Goal: Transaction & Acquisition: Purchase product/service

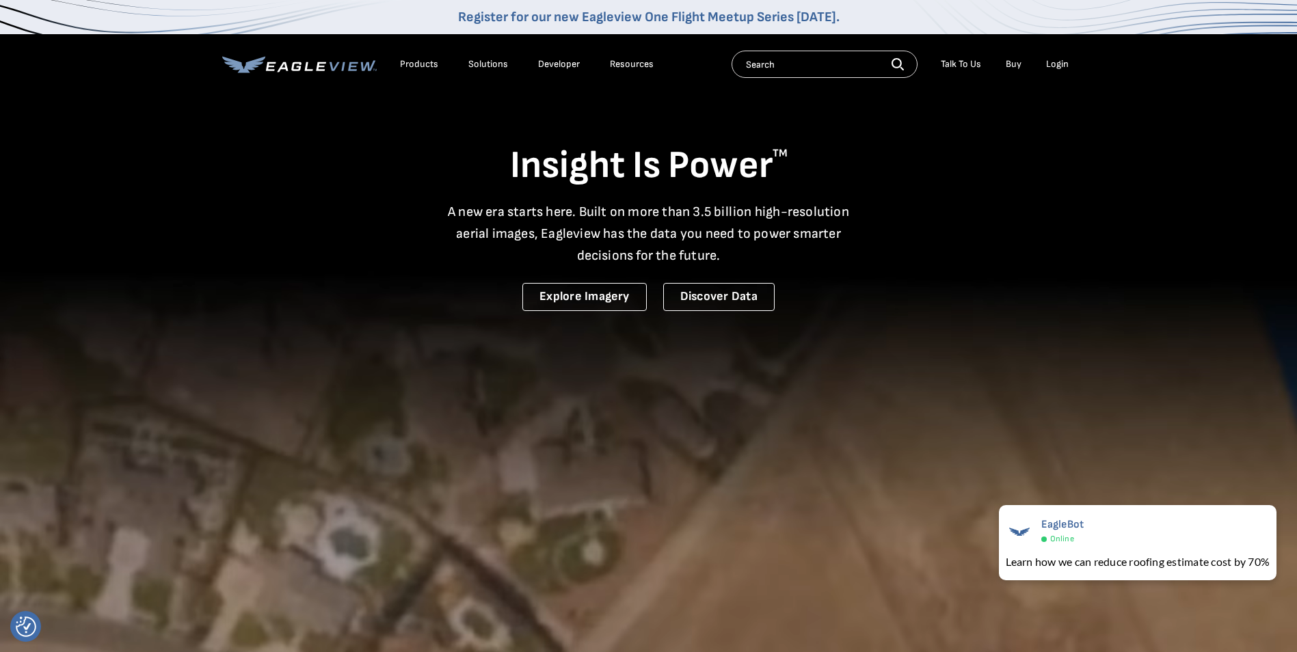
click at [1058, 59] on div "Login" at bounding box center [1057, 64] width 23 height 12
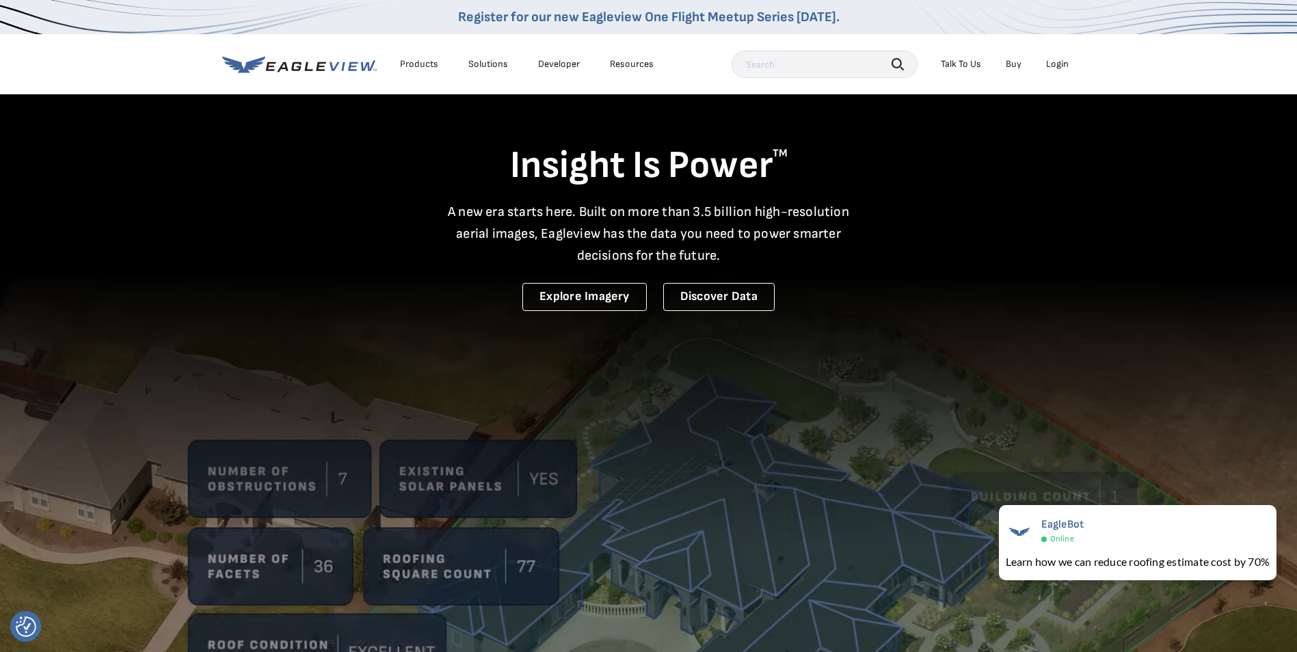
click at [1052, 61] on div "Login" at bounding box center [1057, 64] width 23 height 12
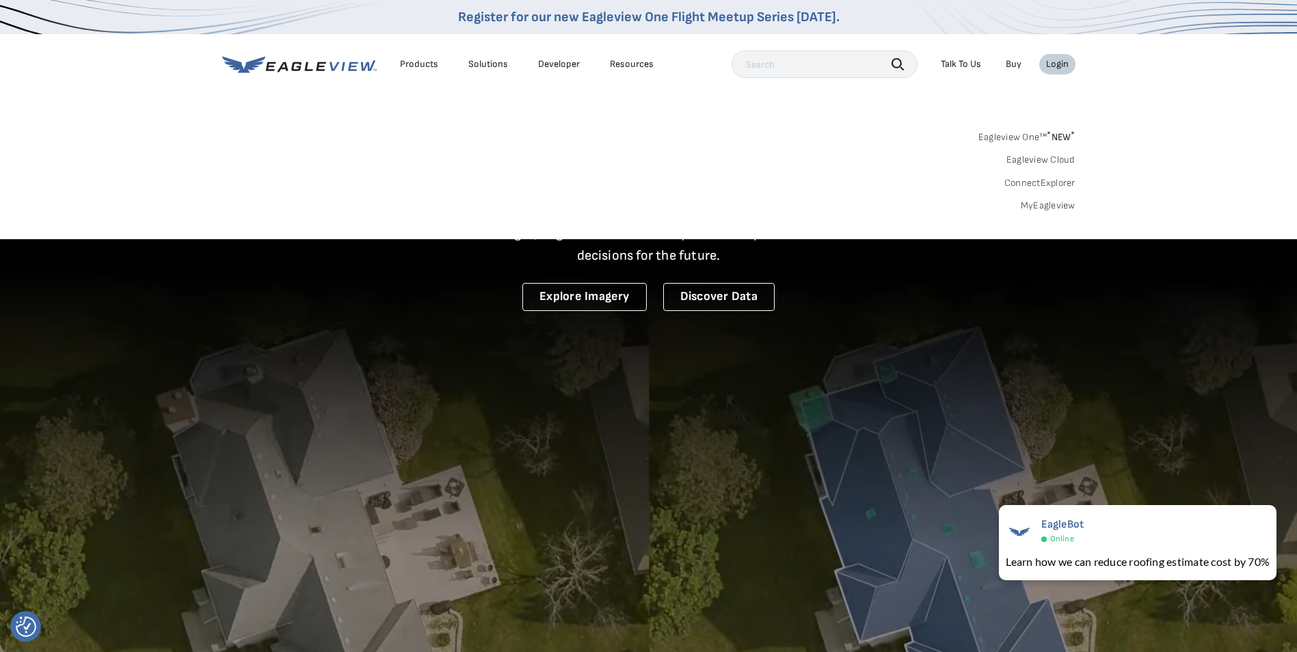
click at [1031, 204] on link "MyEagleview" at bounding box center [1048, 206] width 55 height 12
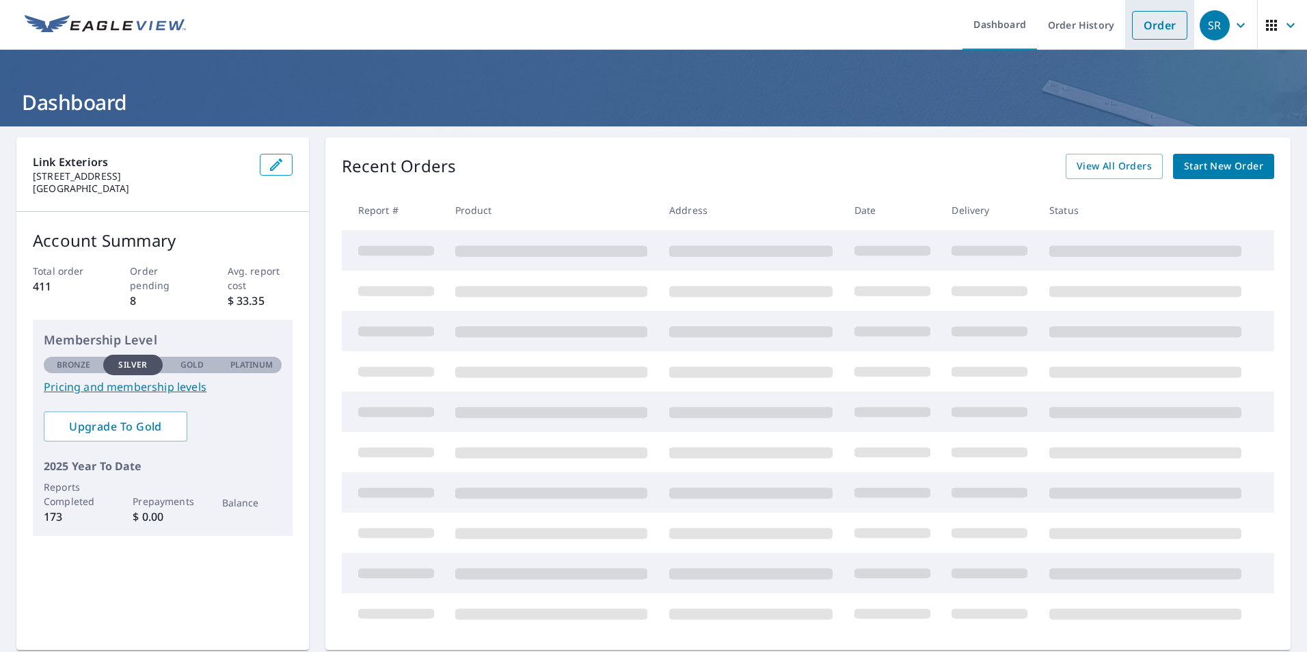
click at [1155, 31] on link "Order" at bounding box center [1159, 25] width 55 height 29
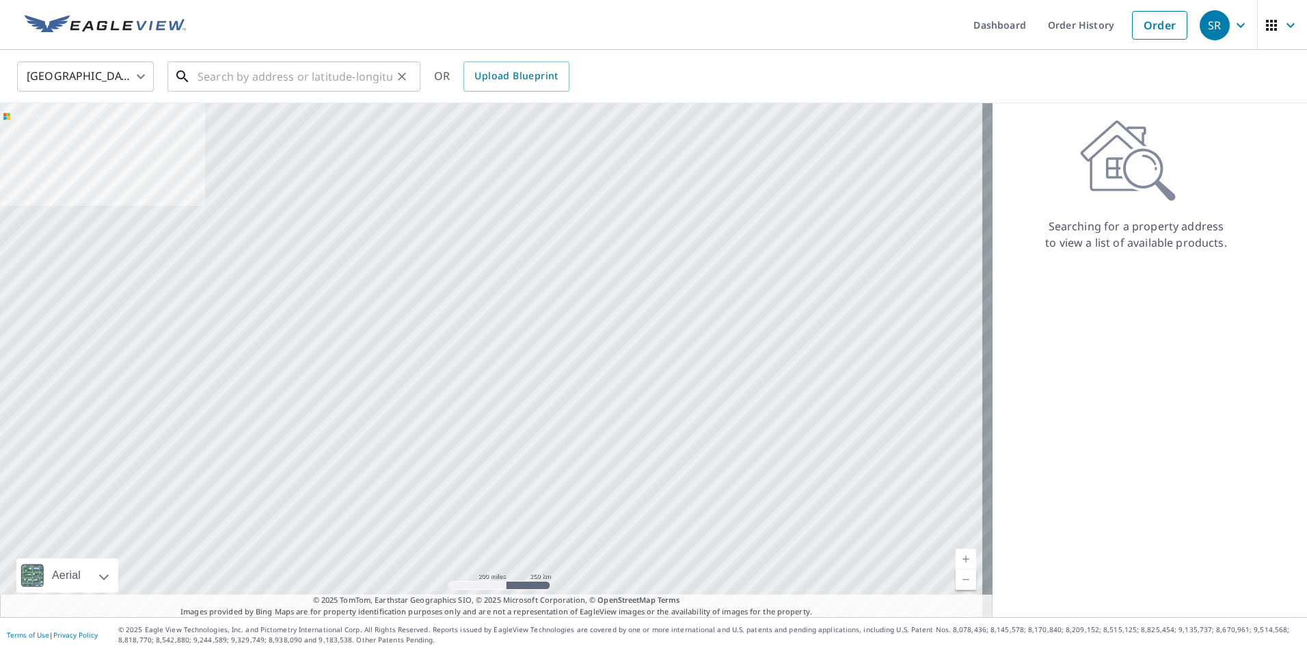
click at [232, 83] on input "text" at bounding box center [295, 76] width 195 height 38
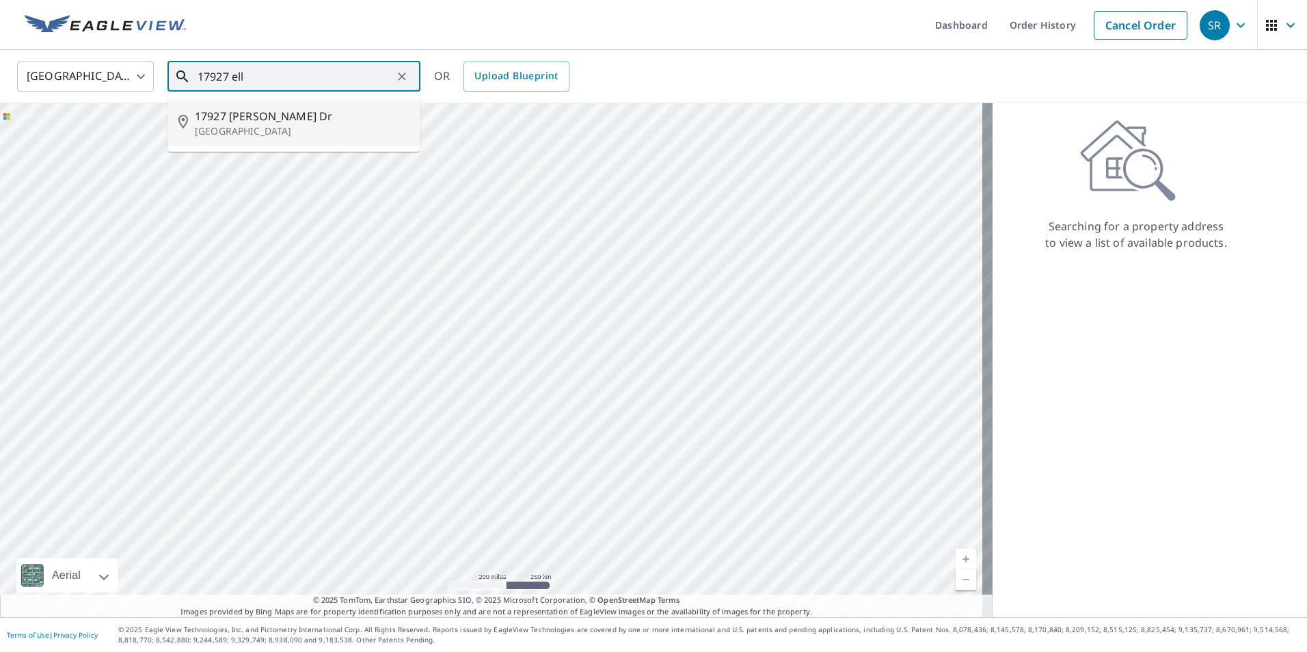
click at [250, 137] on p "Chagrin Falls, OH 44023" at bounding box center [302, 131] width 215 height 14
type input "17927 Elliott Dr Chagrin Falls, OH 44023"
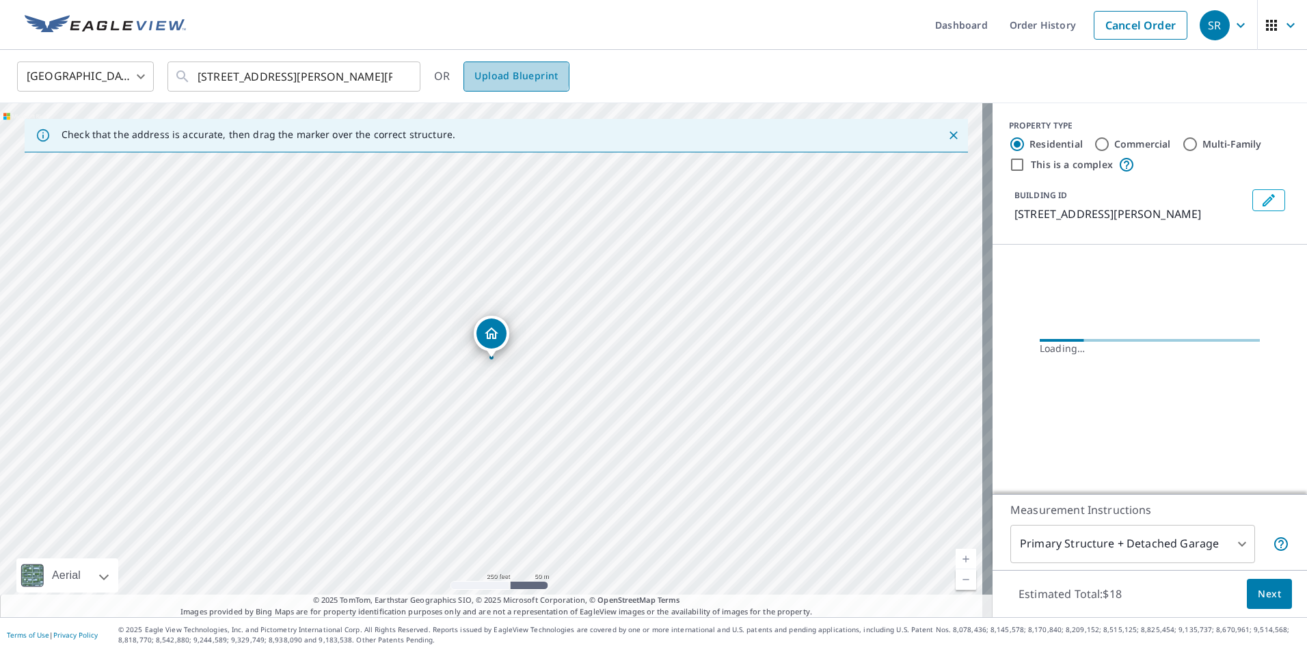
click at [512, 76] on span "Upload Blueprint" at bounding box center [516, 76] width 83 height 17
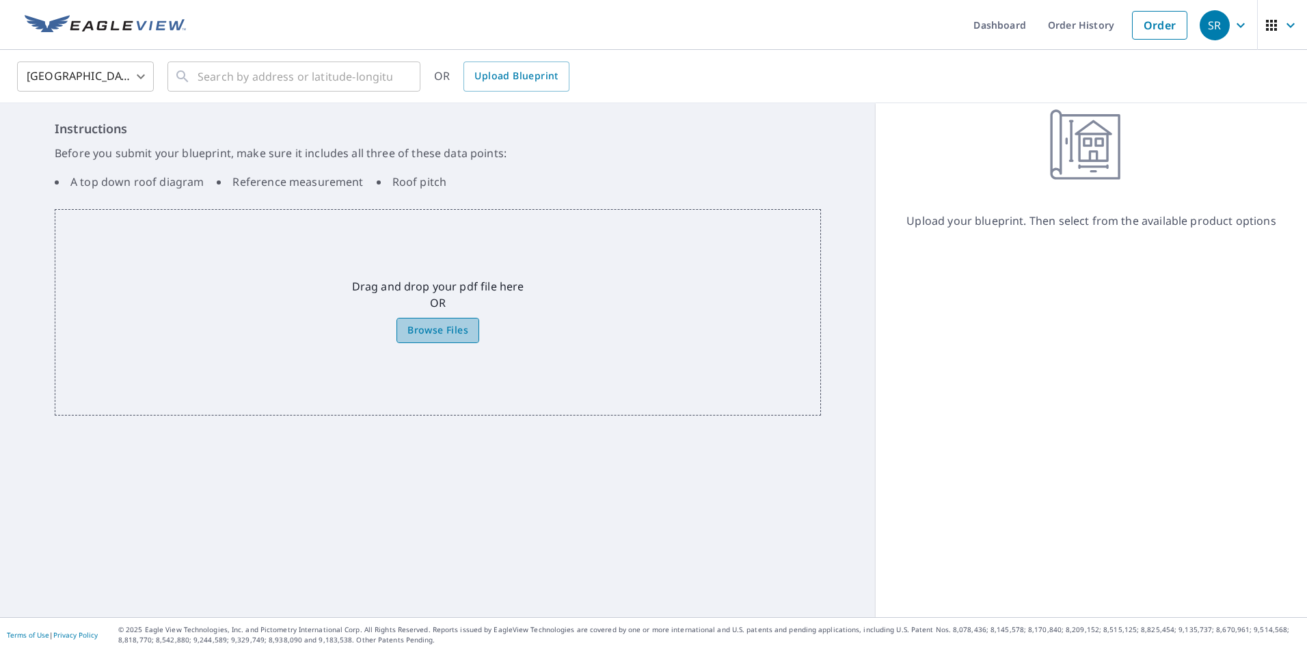
click at [433, 330] on span "Browse Files" at bounding box center [438, 330] width 61 height 17
click at [0, 0] on input "Browse Files" at bounding box center [0, 0] width 0 height 0
click at [453, 332] on span "Browse Files" at bounding box center [438, 330] width 61 height 17
click at [0, 0] on input "Browse Files" at bounding box center [0, 0] width 0 height 0
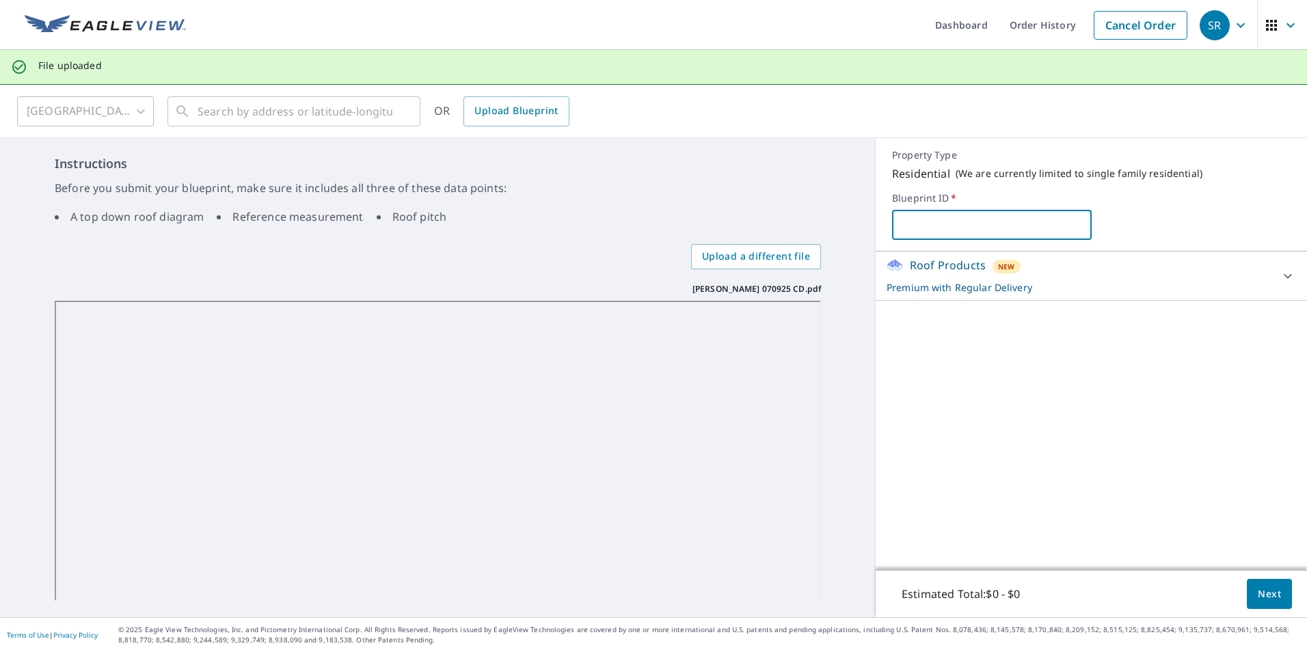
click at [944, 229] on input "text" at bounding box center [991, 225] width 199 height 38
type input "E"
type input "17927 Elliot"
click at [1240, 276] on div "Roof Products New Premium with Regular Delivery" at bounding box center [1079, 276] width 385 height 38
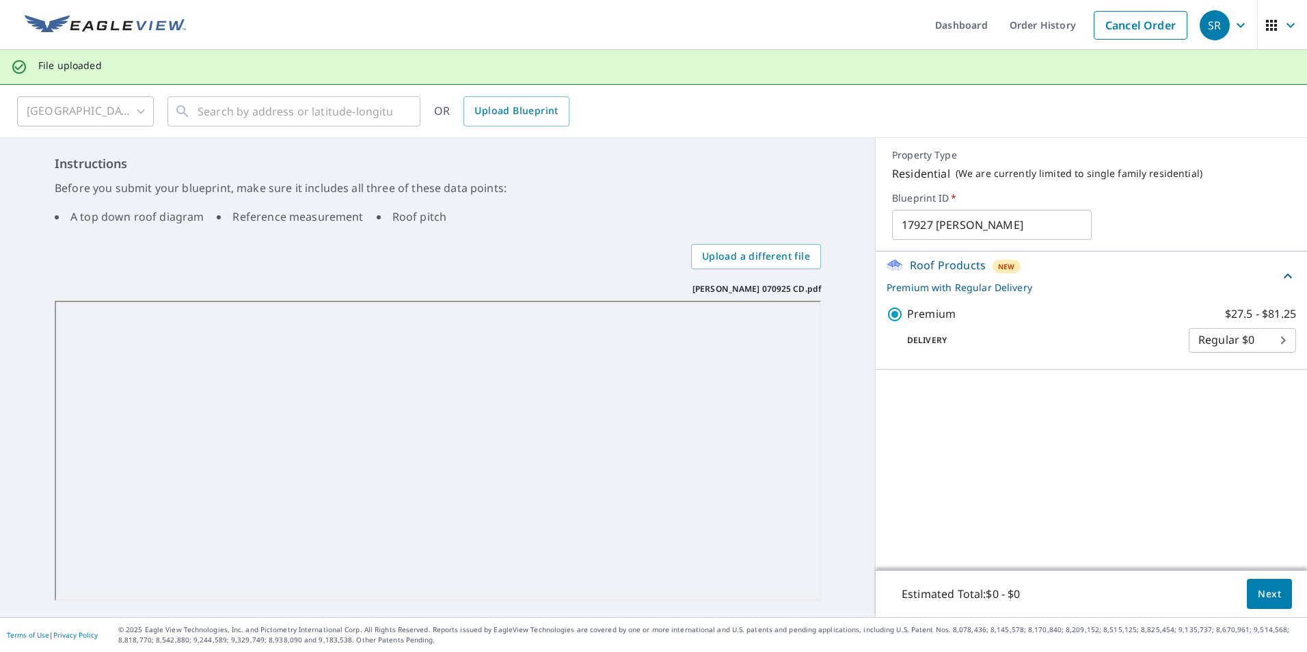
click at [1240, 276] on div "Roof Products New Premium with Regular Delivery" at bounding box center [1083, 276] width 393 height 38
click at [1248, 278] on div "Roof Products New Premium with Regular Delivery" at bounding box center [1079, 276] width 385 height 38
click at [1268, 597] on span "Next" at bounding box center [1269, 594] width 23 height 17
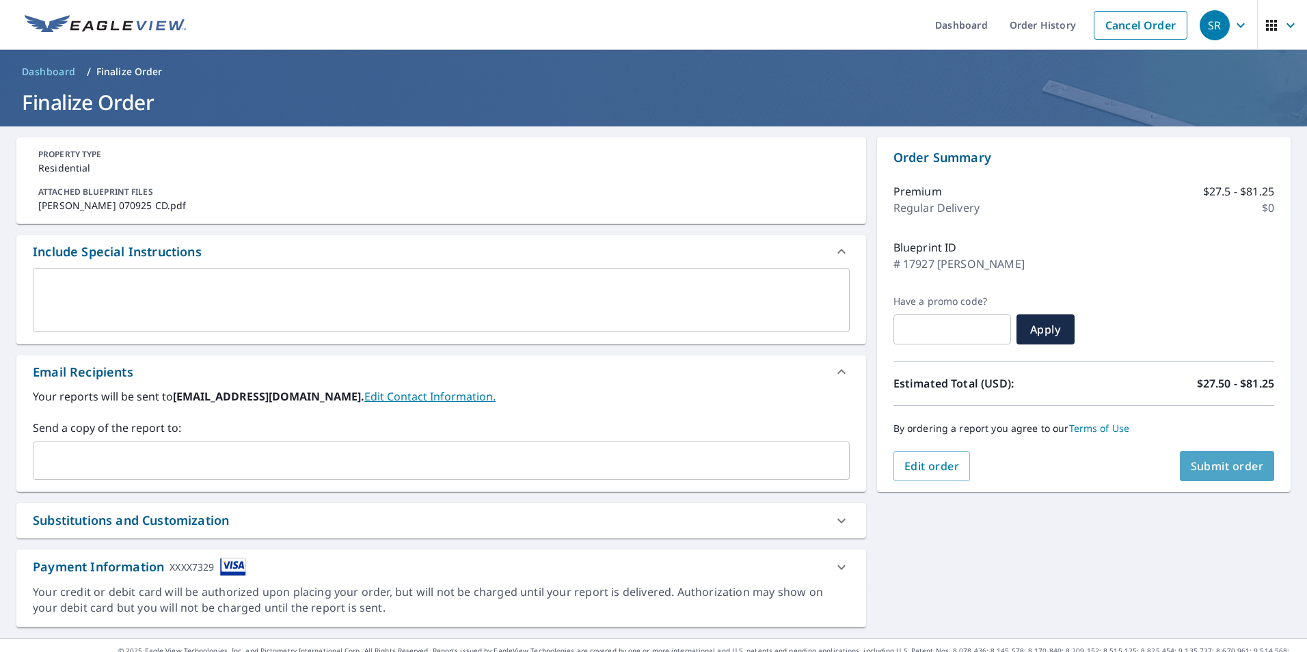
click at [1231, 461] on span "Submit order" at bounding box center [1227, 466] width 73 height 15
checkbox input "true"
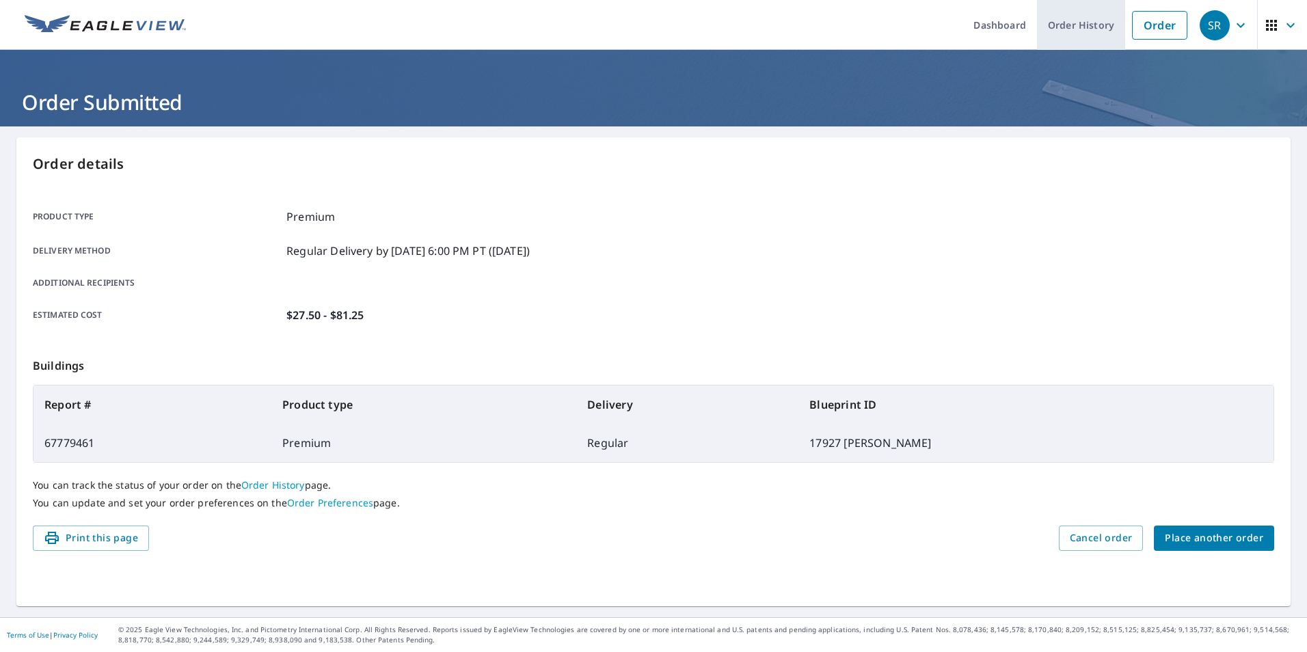
click at [1084, 20] on link "Order History" at bounding box center [1081, 25] width 88 height 50
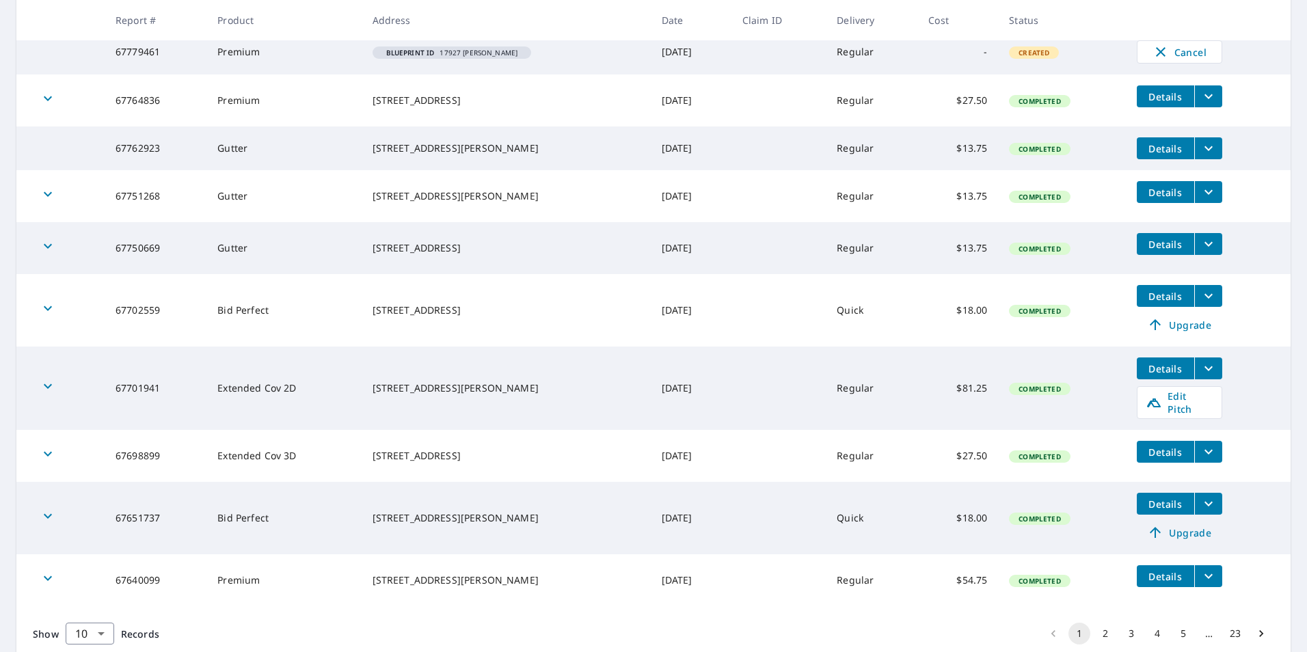
scroll to position [324, 0]
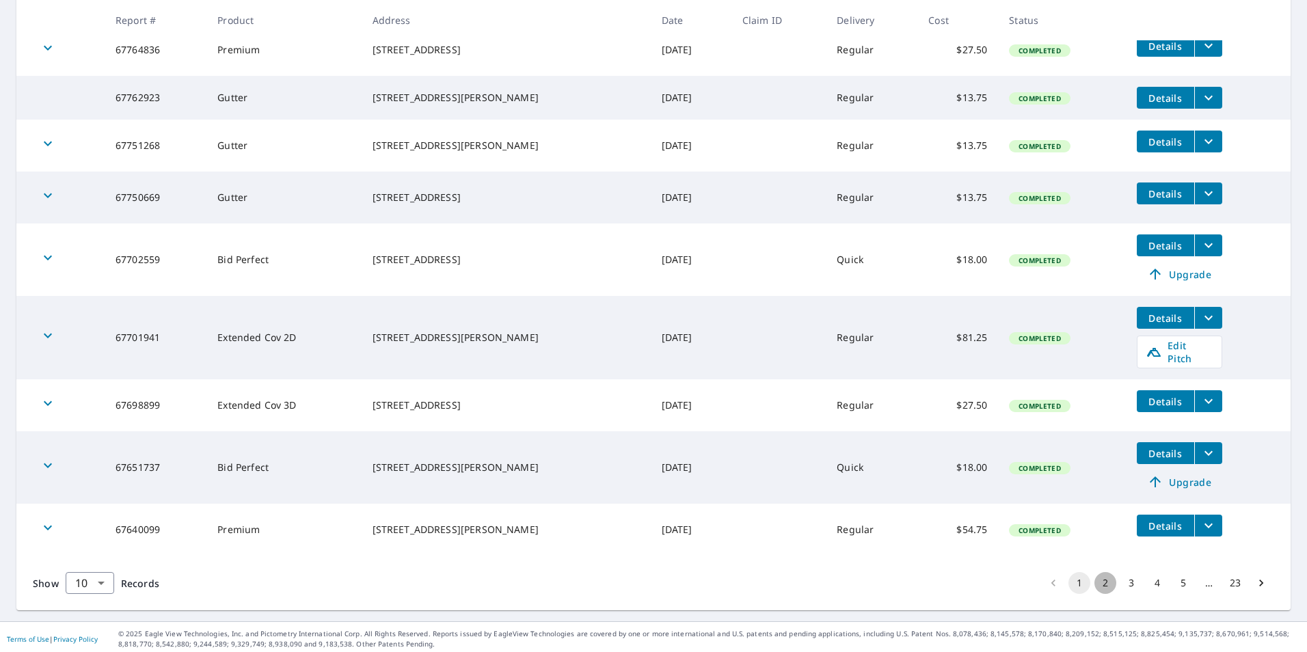
click at [1095, 576] on button "2" at bounding box center [1106, 583] width 22 height 22
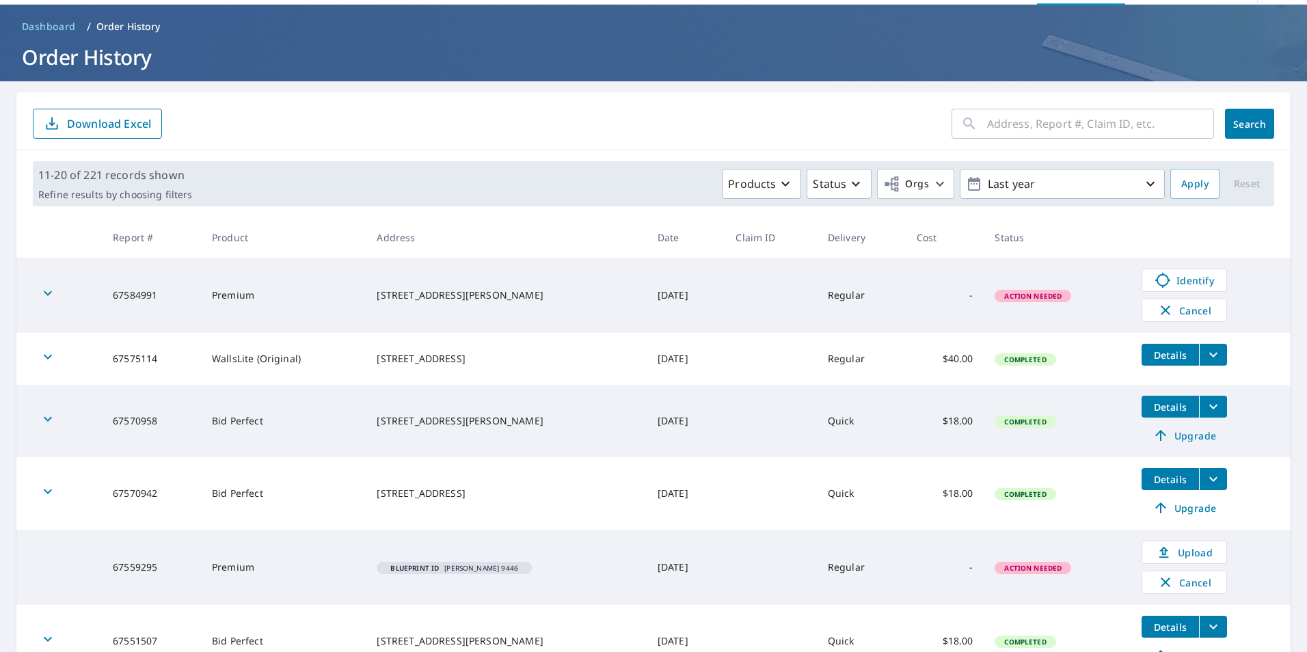
scroll to position [68, 0]
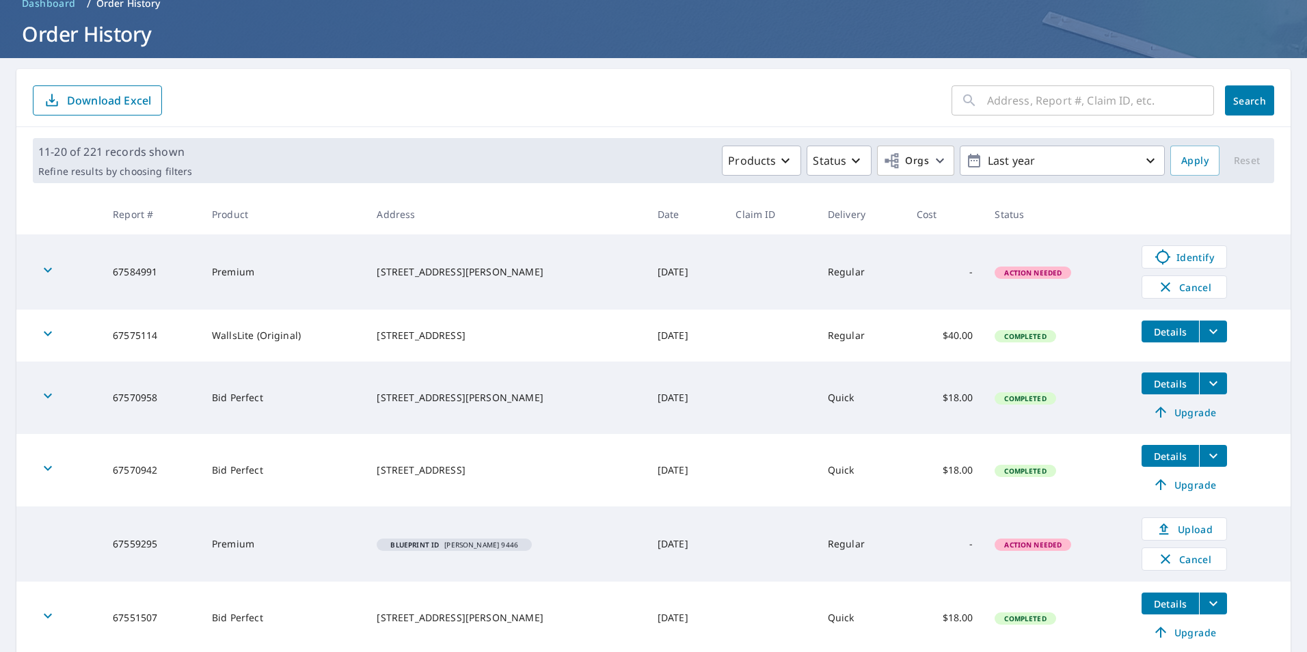
click at [1039, 542] on span "Action Needed" at bounding box center [1033, 545] width 74 height 10
click at [1178, 536] on span "Upload" at bounding box center [1185, 529] width 68 height 16
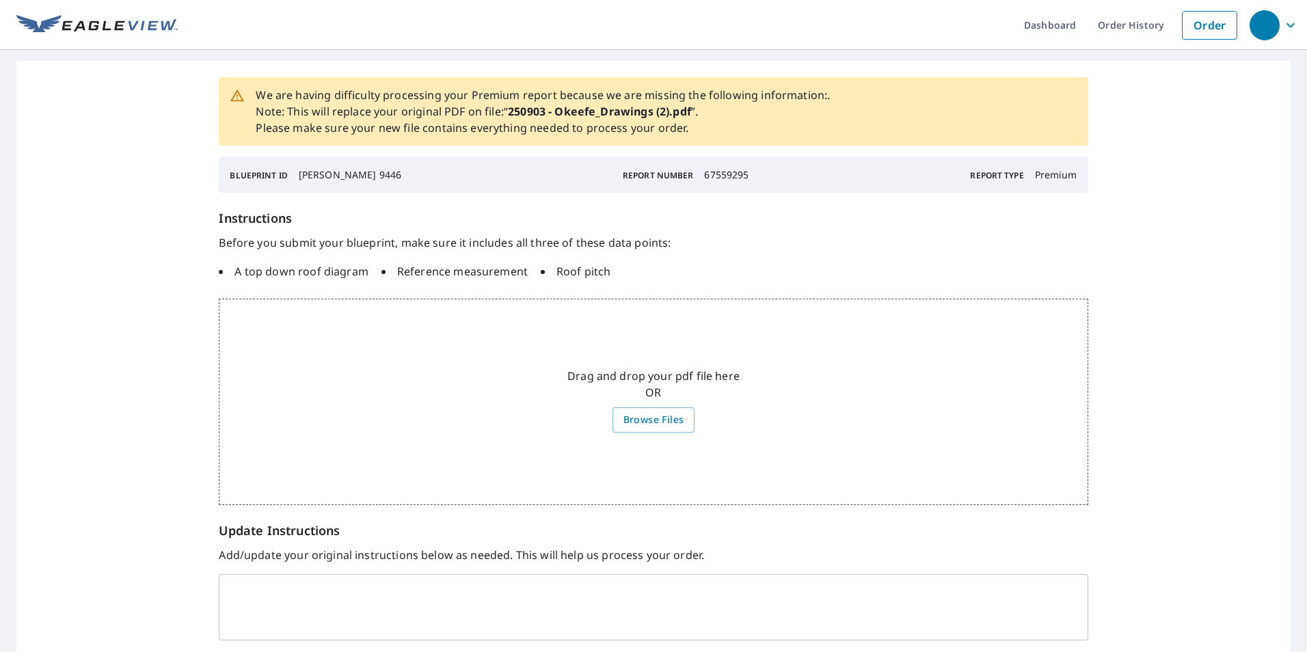
click at [133, 261] on div "We are having difficulty processing your Premium report because we are missing …" at bounding box center [653, 396] width 1275 height 670
click at [1289, 26] on span "button" at bounding box center [1276, 25] width 52 height 33
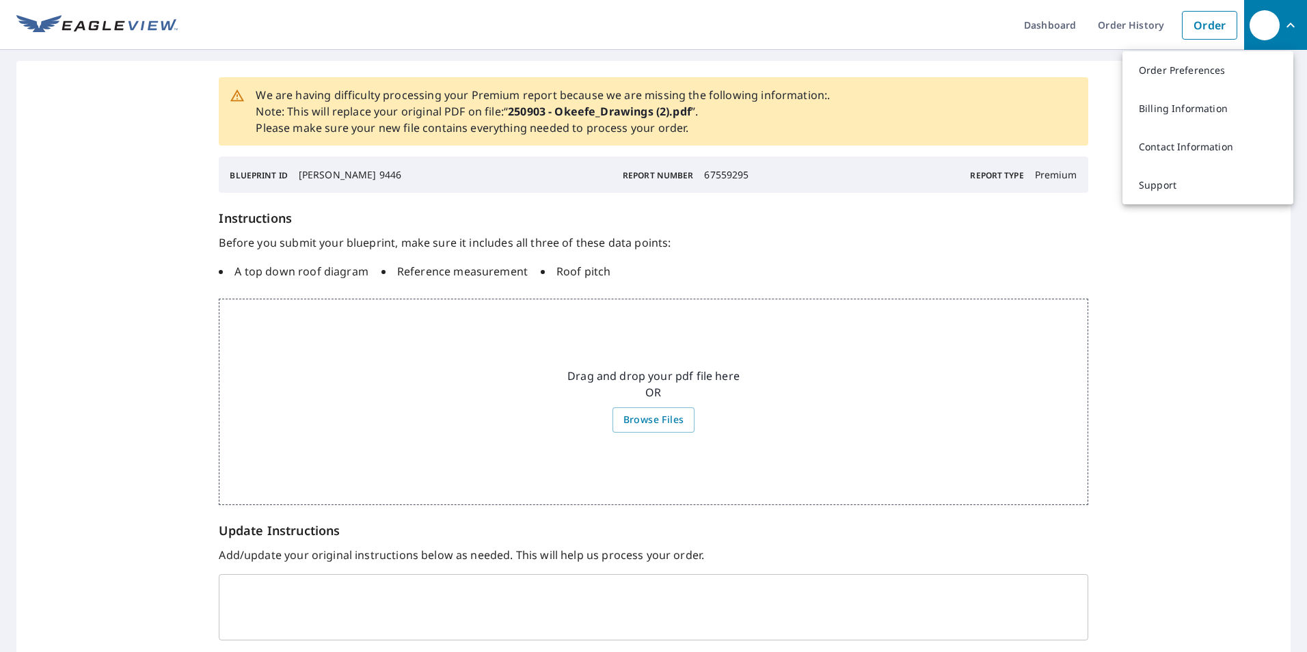
click at [1128, 328] on div "We are having difficulty processing your Premium report because we are missing …" at bounding box center [653, 396] width 1275 height 670
